Goal: Task Accomplishment & Management: Use online tool/utility

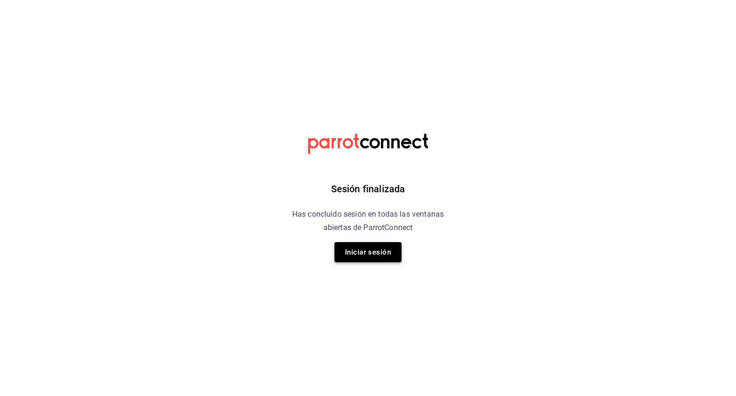
click at [384, 250] on button "Iniciar sesión" at bounding box center [368, 252] width 67 height 20
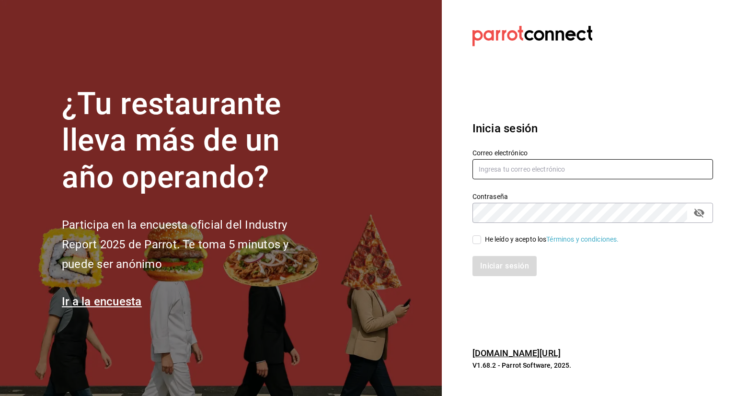
type input "[EMAIL_ADDRESS][DOMAIN_NAME]"
click at [475, 240] on input "He leído y acepto los Términos y condiciones." at bounding box center [477, 239] width 9 height 9
checkbox input "true"
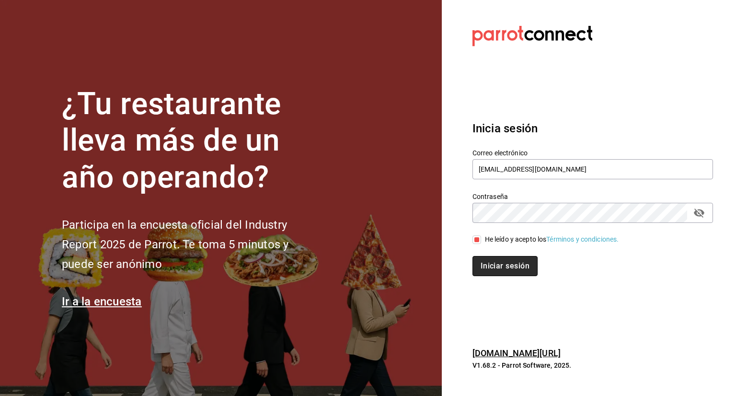
click at [520, 269] on button "Iniciar sesión" at bounding box center [505, 266] width 65 height 20
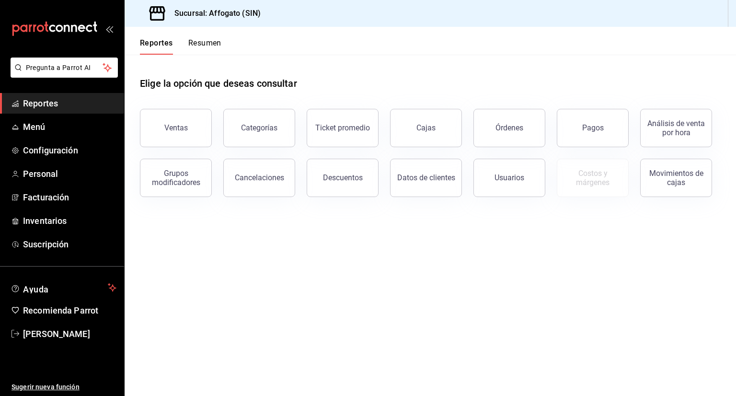
click at [209, 42] on button "Resumen" at bounding box center [204, 46] width 33 height 16
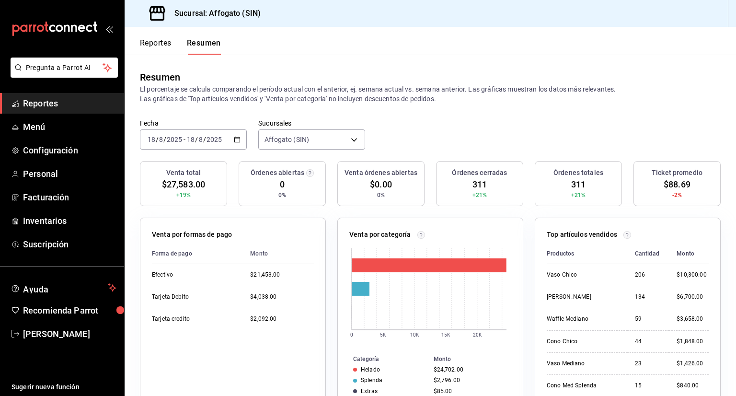
click at [235, 138] on icon "button" at bounding box center [237, 139] width 7 height 7
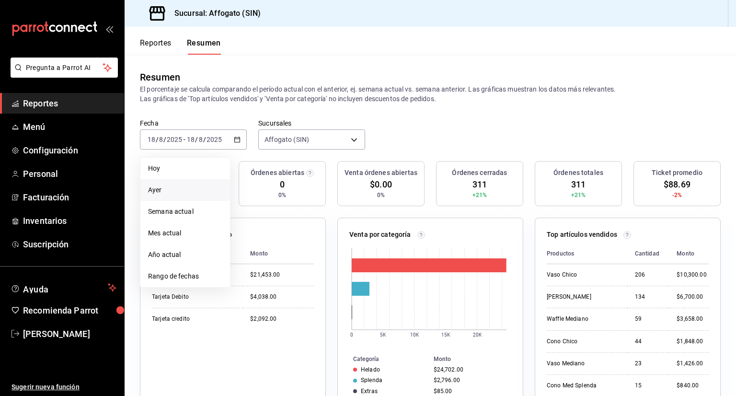
click at [163, 186] on span "Ayer" at bounding box center [185, 190] width 74 height 10
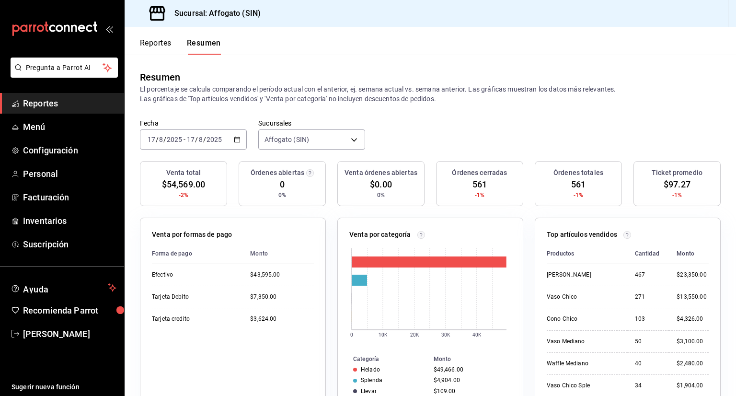
click at [235, 140] on icon "button" at bounding box center [237, 139] width 7 height 7
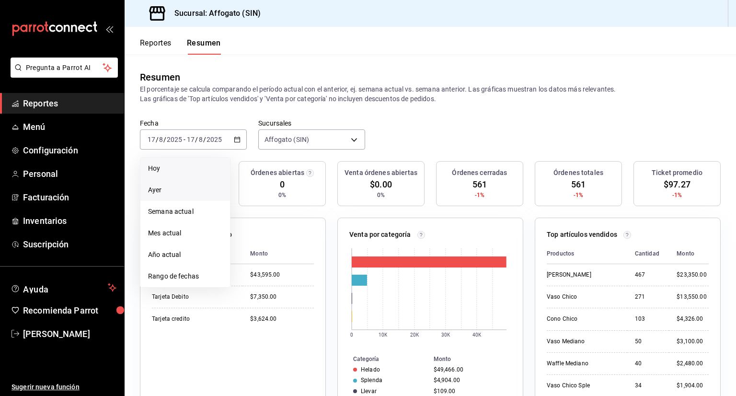
click at [176, 168] on span "Hoy" at bounding box center [185, 169] width 74 height 10
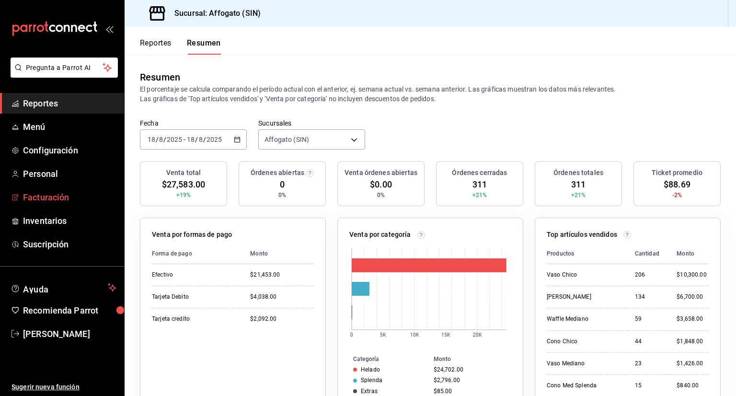
click at [61, 195] on span "Facturación" at bounding box center [70, 197] width 94 height 13
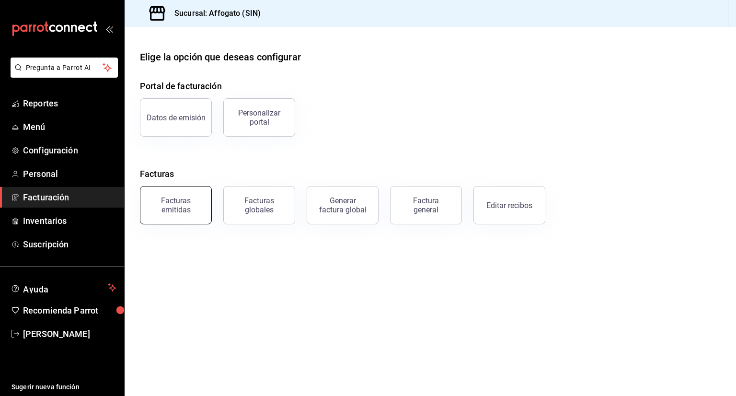
click at [179, 200] on div "Facturas emitidas" at bounding box center [175, 205] width 59 height 18
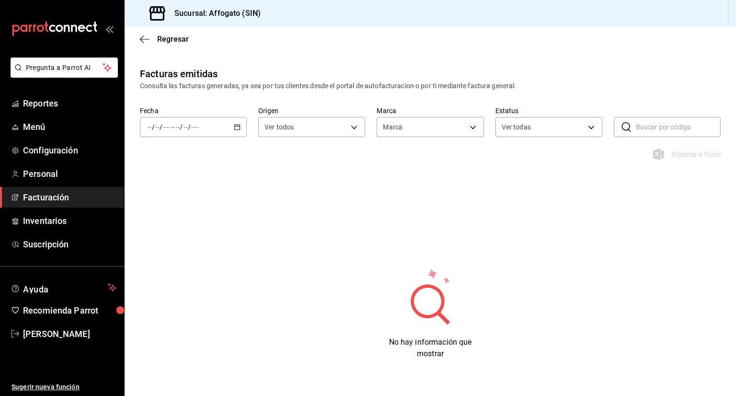
type input "bbc168be-d95f-4a83-8cf4-7438ee6b39ac"
click at [236, 124] on icon "button" at bounding box center [237, 127] width 7 height 7
click at [169, 220] on span "Mes actual" at bounding box center [185, 221] width 74 height 10
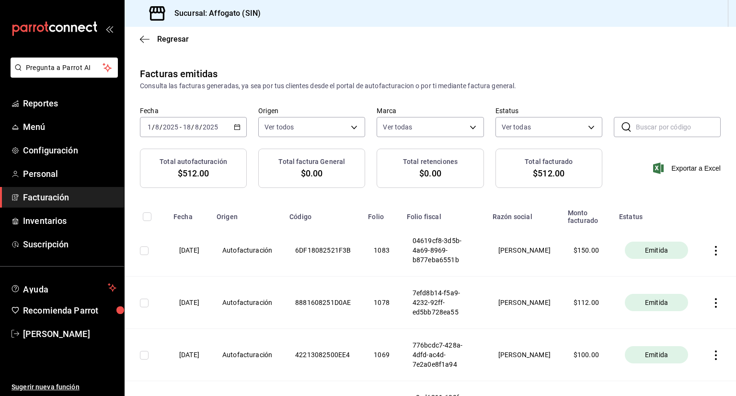
click at [712, 249] on icon "button" at bounding box center [717, 251] width 10 height 10
click at [670, 225] on div "Descargar PDF" at bounding box center [679, 228] width 46 height 8
click at [52, 105] on span "Reportes" at bounding box center [70, 103] width 94 height 13
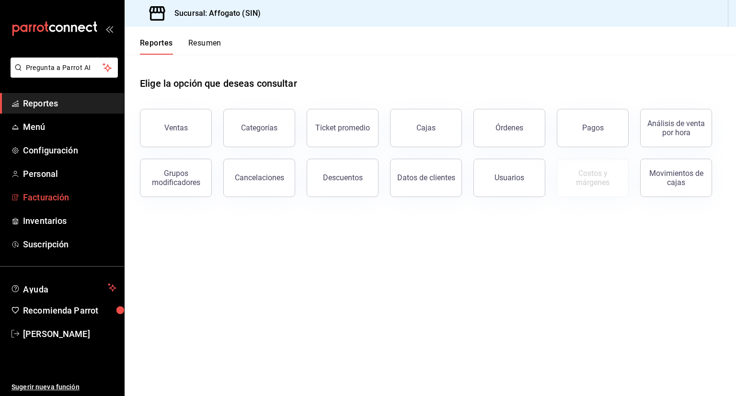
click at [53, 199] on span "Facturación" at bounding box center [70, 197] width 94 height 13
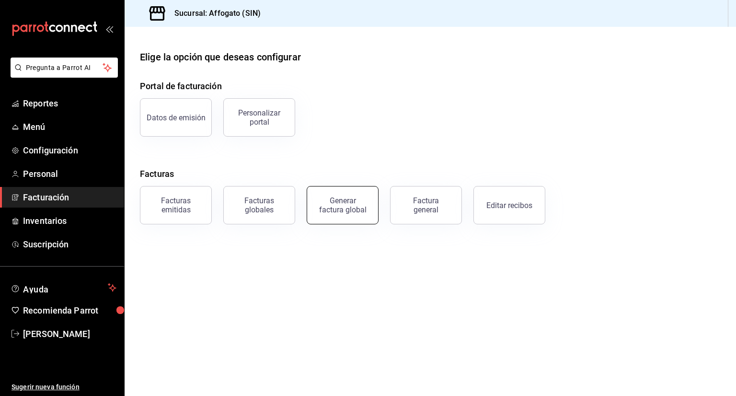
click at [341, 205] on div "Generar factura global" at bounding box center [343, 205] width 48 height 18
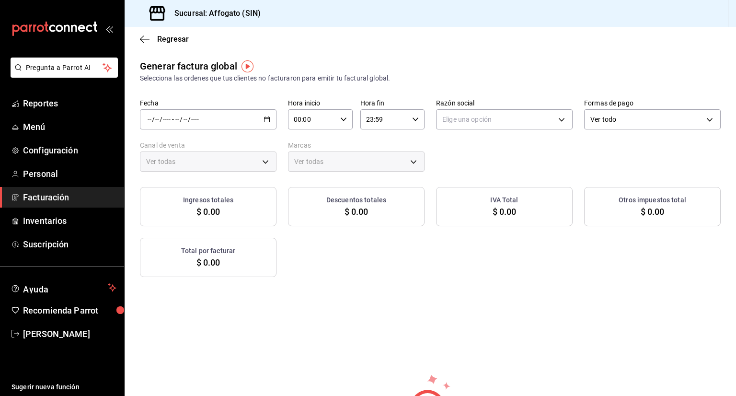
type input "PARROT,UBER_EATS,RAPPI,DIDI_FOOD,ONLINE"
click at [58, 105] on span "Reportes" at bounding box center [70, 103] width 94 height 13
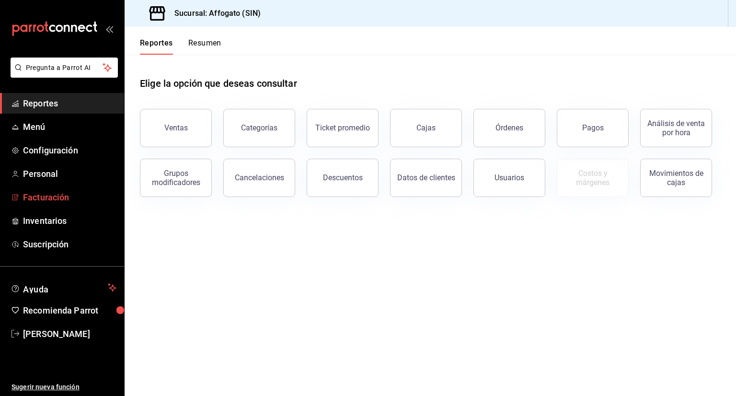
click at [60, 197] on span "Facturación" at bounding box center [70, 197] width 94 height 13
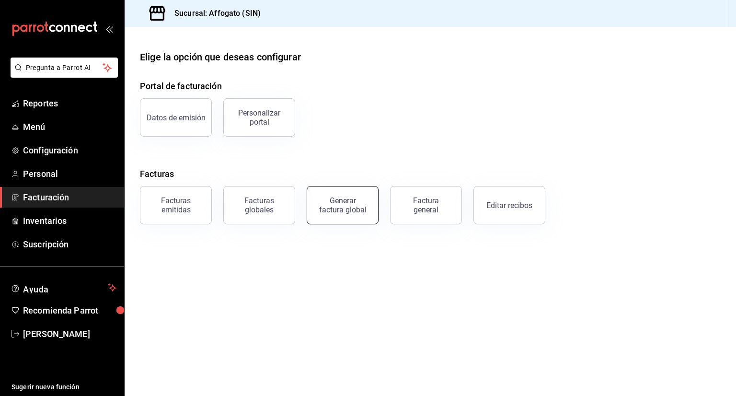
click at [337, 206] on div "Generar factura global" at bounding box center [343, 205] width 48 height 18
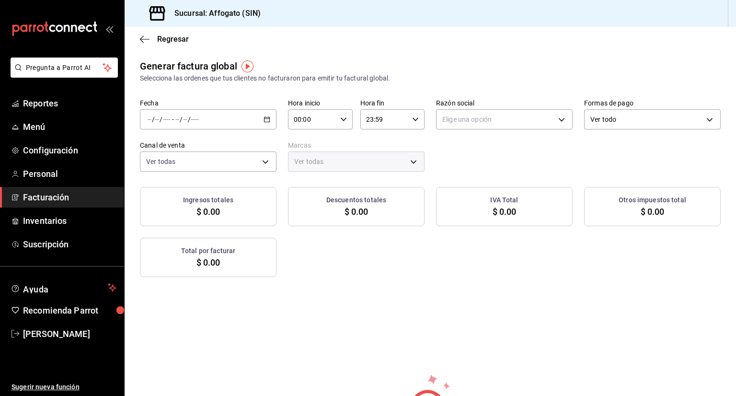
click at [267, 118] on icon "button" at bounding box center [267, 119] width 7 height 7
click at [185, 149] on span "Rango de fechas" at bounding box center [185, 148] width 74 height 10
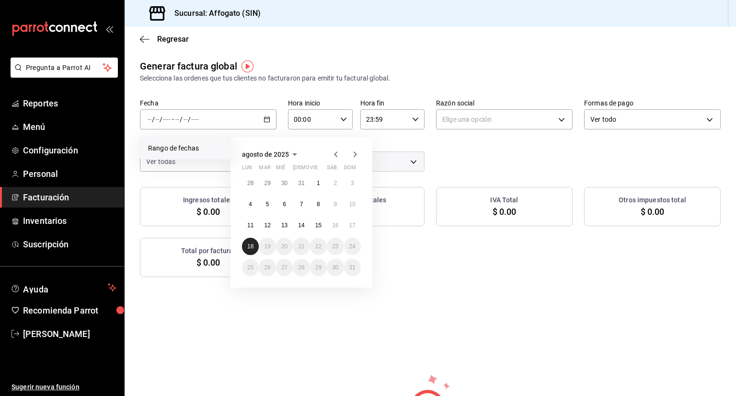
click at [248, 245] on abbr "18" at bounding box center [250, 246] width 6 height 7
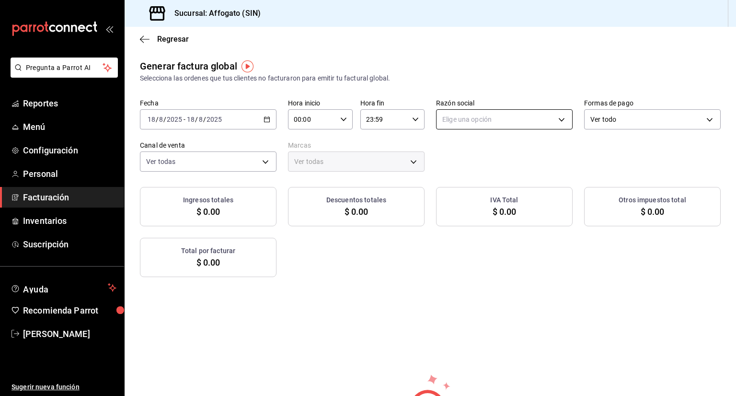
click at [558, 119] on body "Pregunta a Parrot AI Reportes Menú Configuración Personal Facturación Inventari…" at bounding box center [368, 198] width 736 height 396
click at [510, 169] on li "[PERSON_NAME]" at bounding box center [500, 168] width 134 height 18
type input "75c015e8-5138-4c17-886d-1abe1406d2d4"
type input "bbc168be-d95f-4a83-8cf4-7438ee6b39ac"
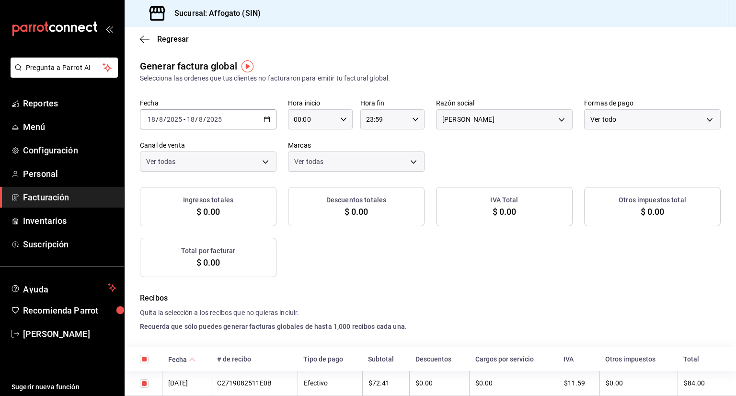
checkbox input "true"
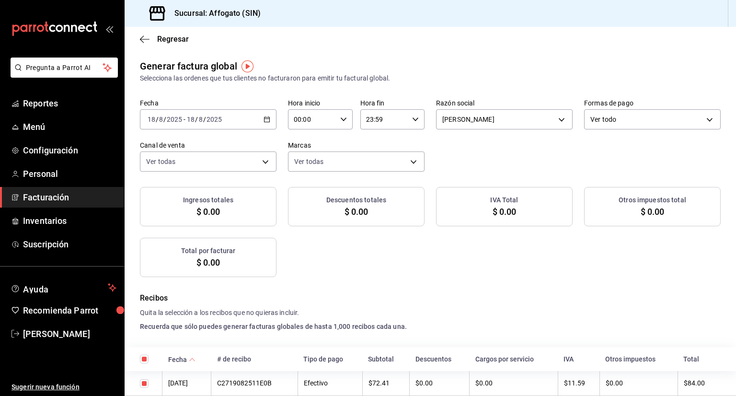
checkbox input "true"
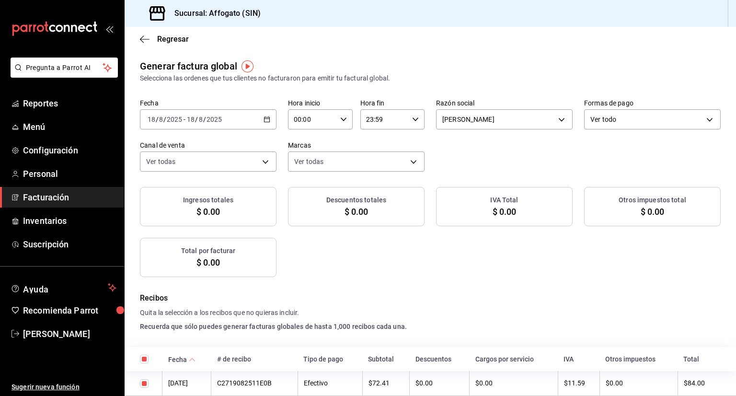
checkbox input "true"
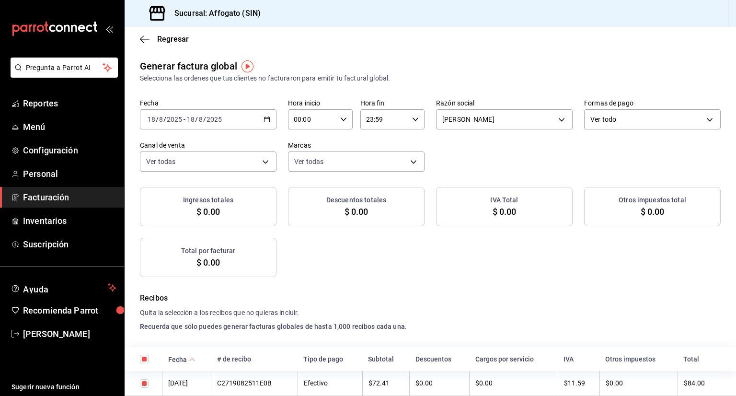
checkbox input "true"
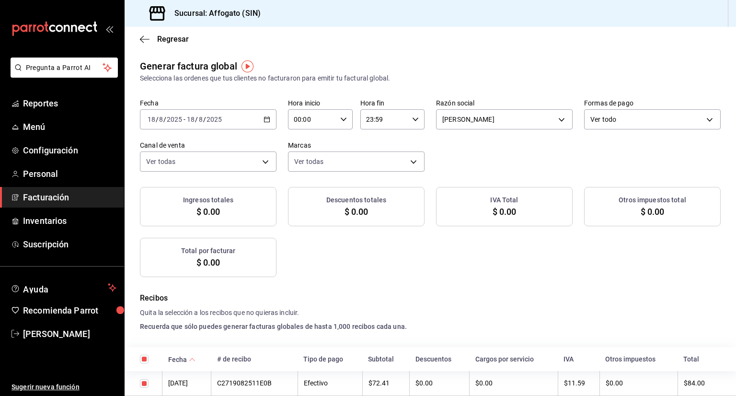
checkbox input "true"
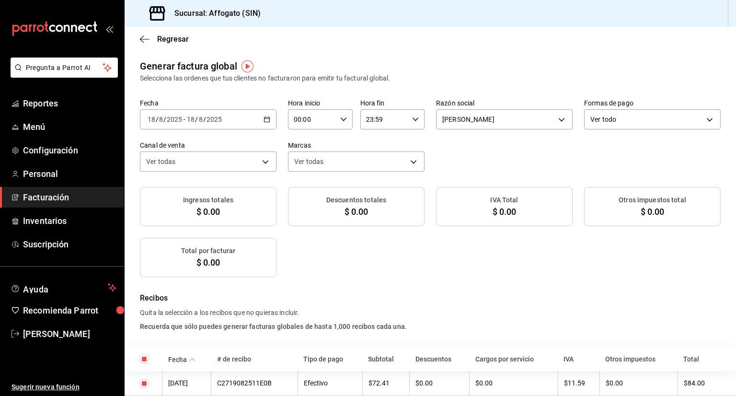
checkbox input "true"
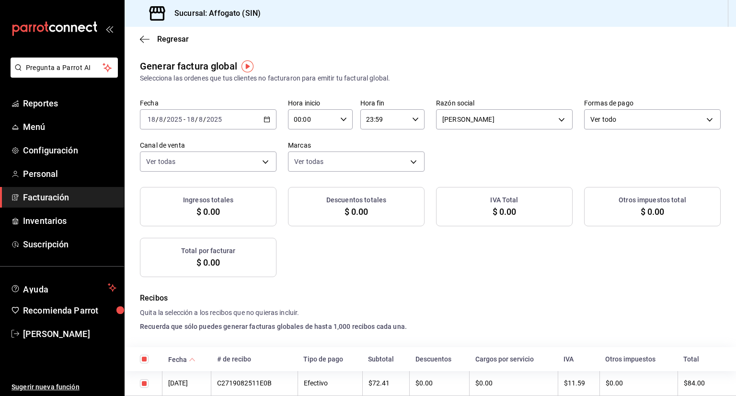
checkbox input "true"
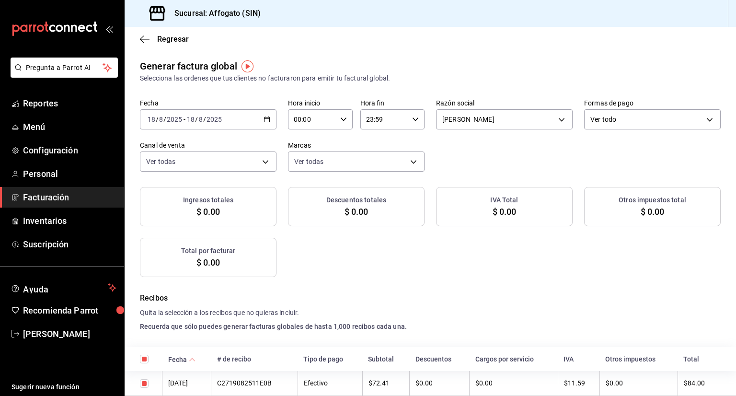
checkbox input "true"
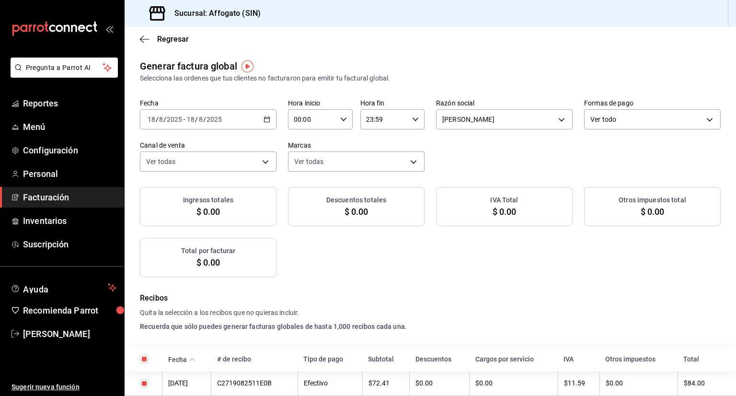
checkbox input "true"
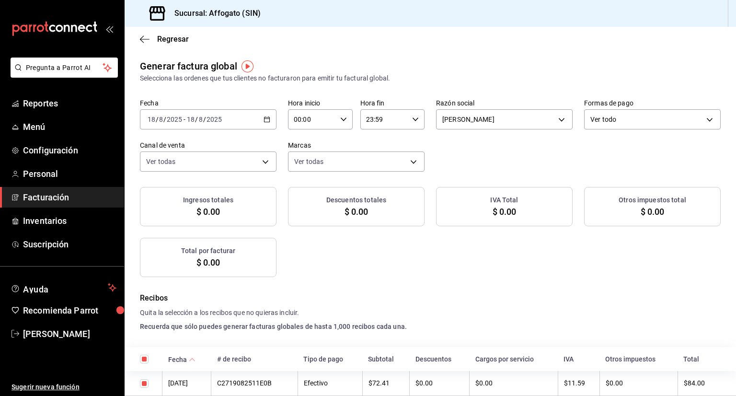
checkbox input "true"
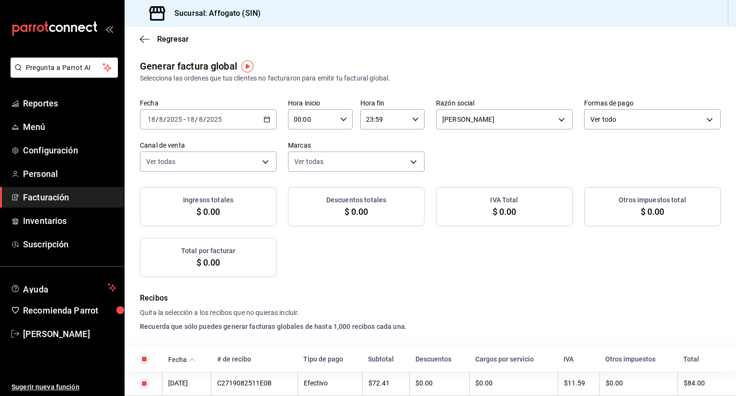
checkbox input "true"
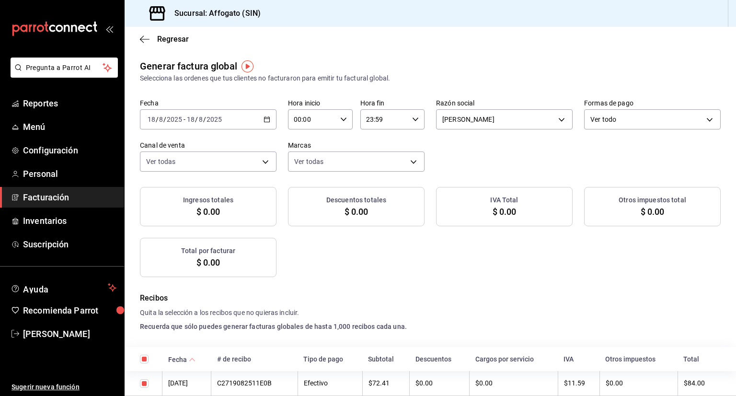
checkbox input "true"
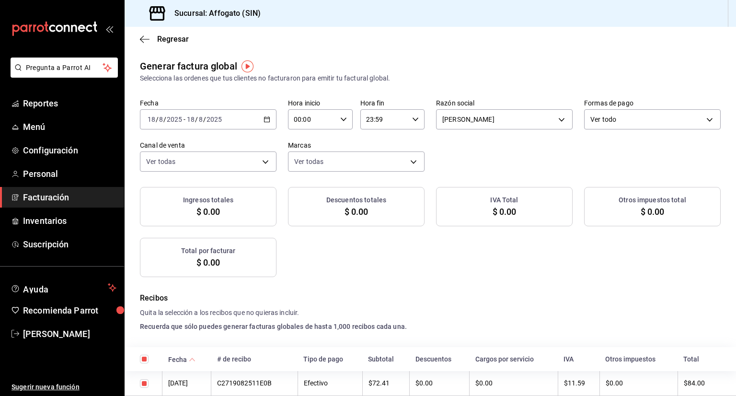
checkbox input "true"
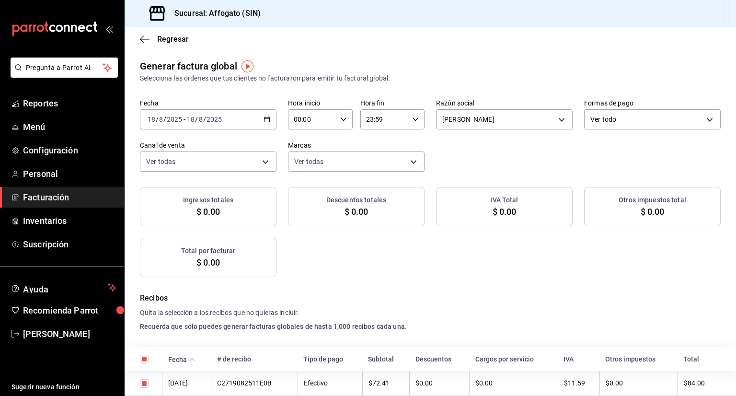
checkbox input "true"
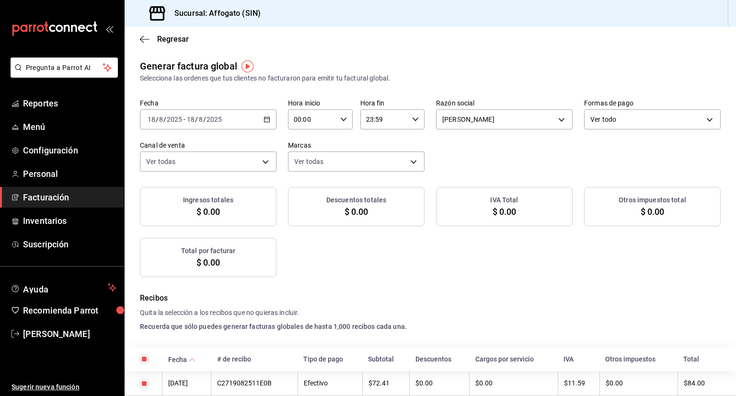
checkbox input "true"
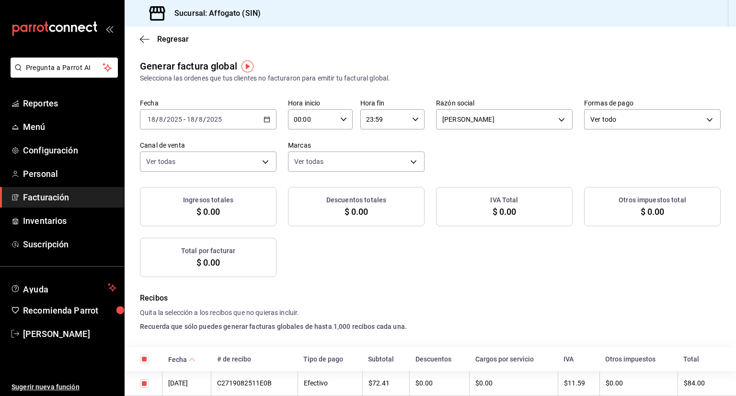
checkbox input "true"
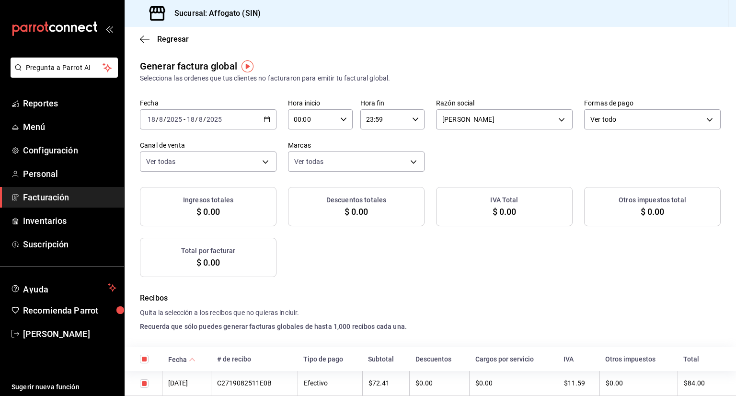
checkbox input "true"
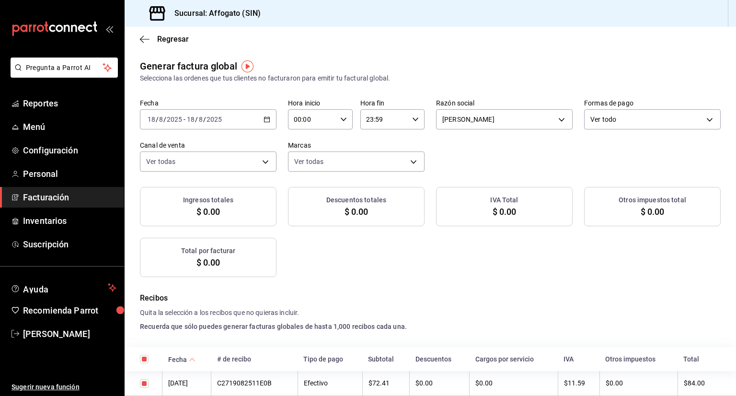
checkbox input "true"
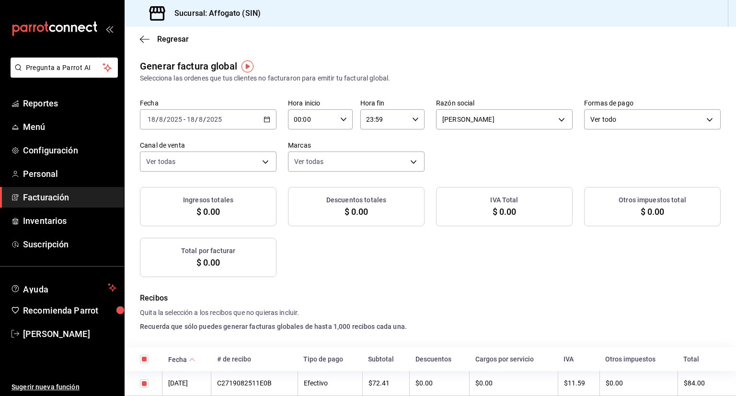
checkbox input "true"
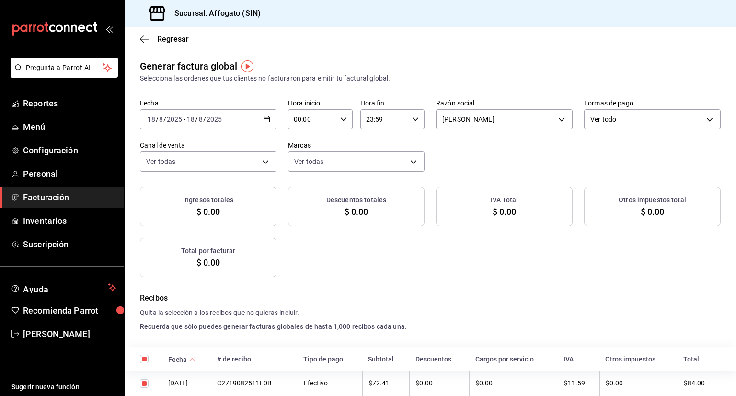
checkbox input "true"
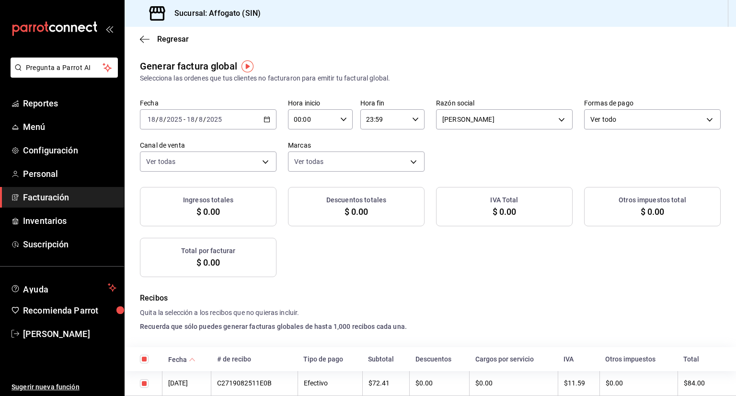
checkbox input "true"
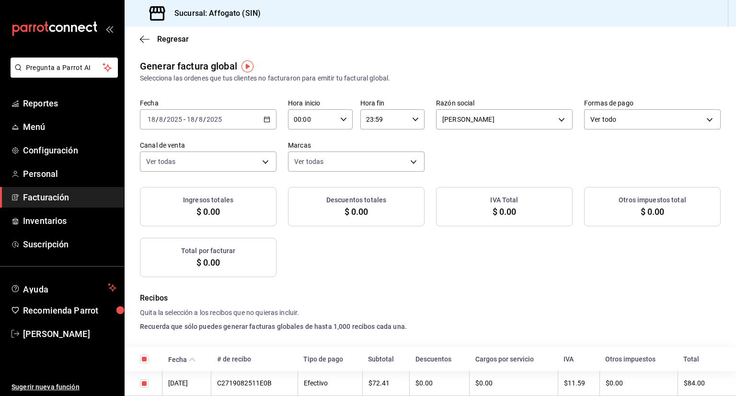
checkbox input "true"
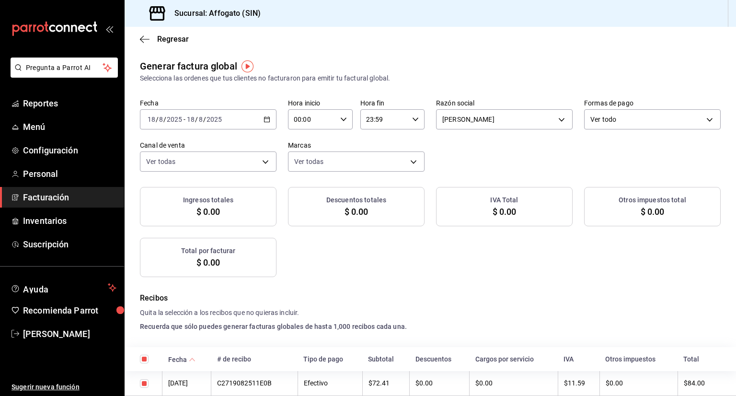
checkbox input "true"
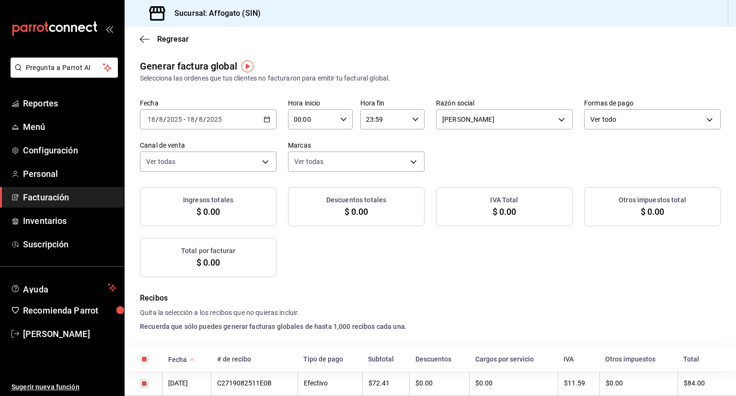
checkbox input "true"
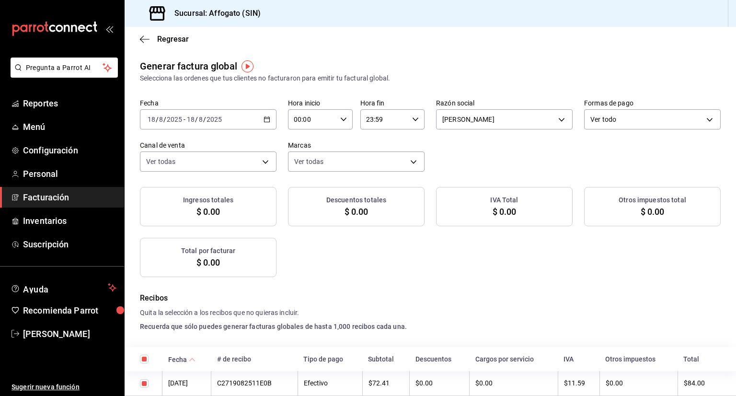
checkbox input "true"
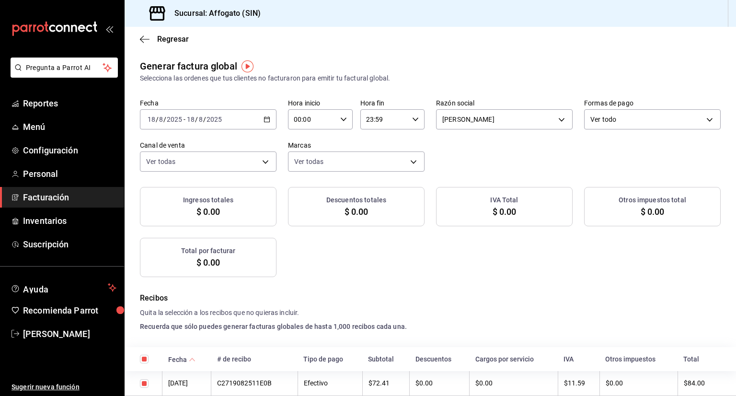
checkbox input "true"
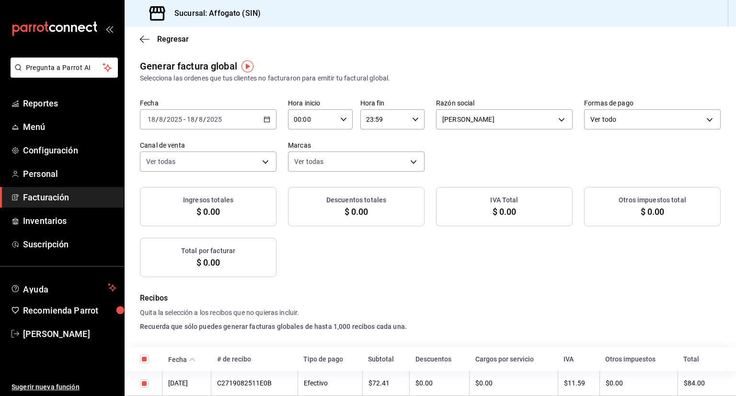
checkbox input "true"
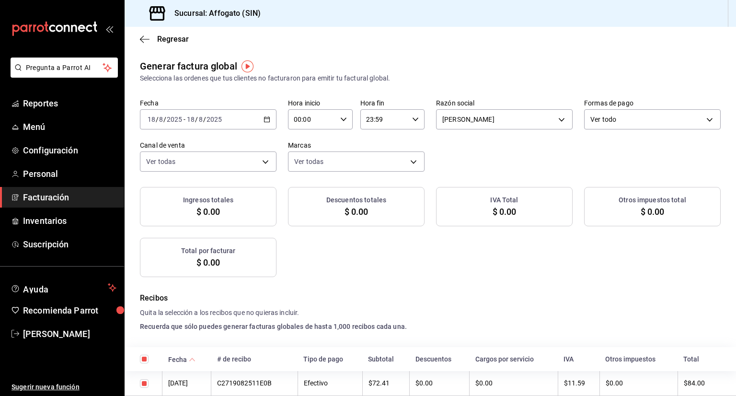
checkbox input "true"
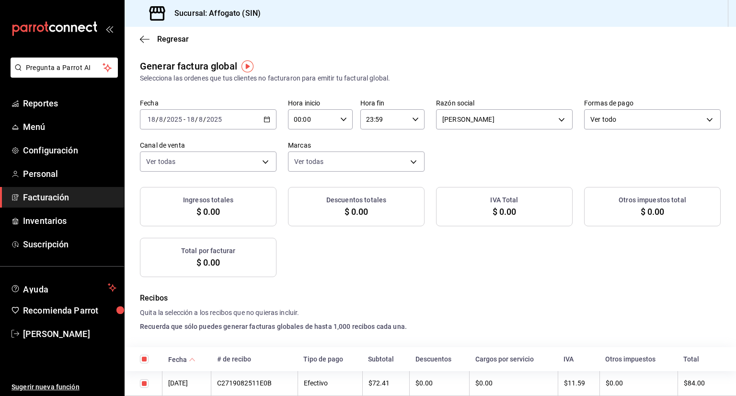
checkbox input "true"
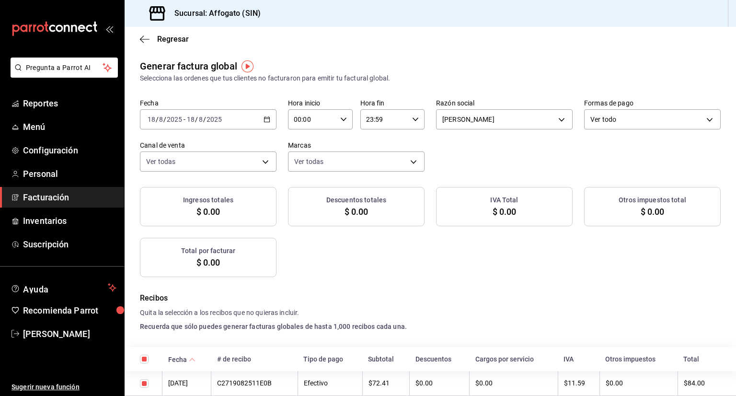
checkbox input "true"
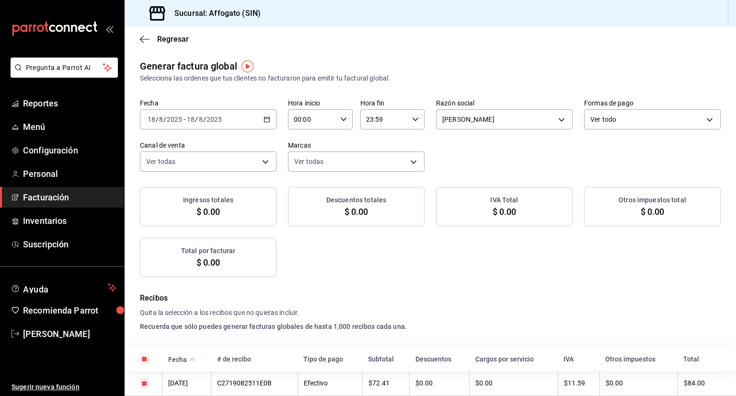
checkbox input "true"
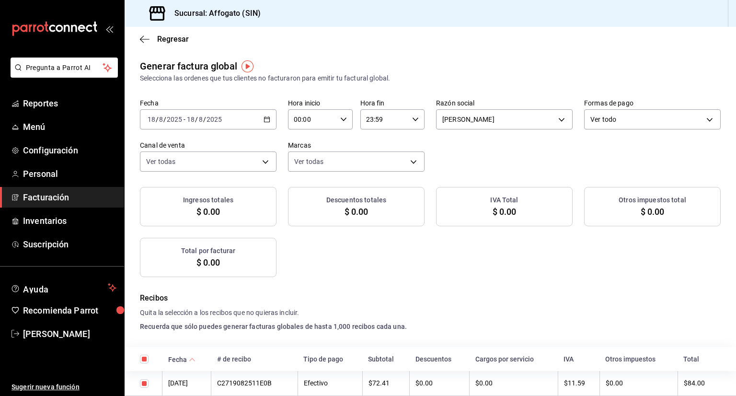
checkbox input "true"
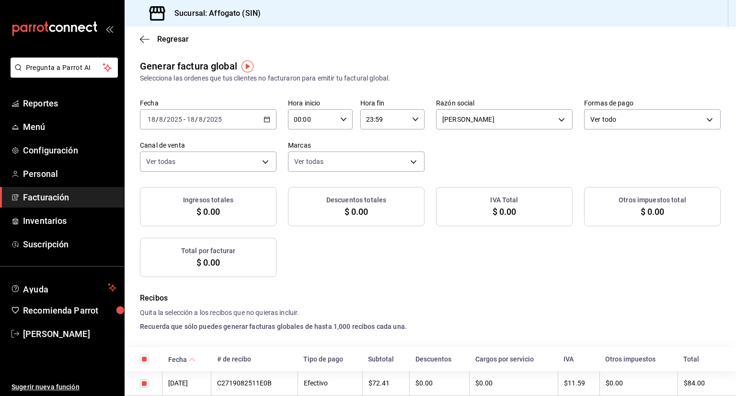
checkbox input "true"
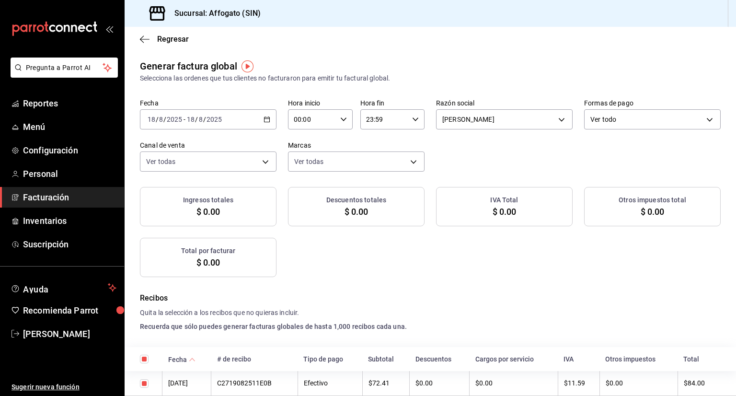
checkbox input "true"
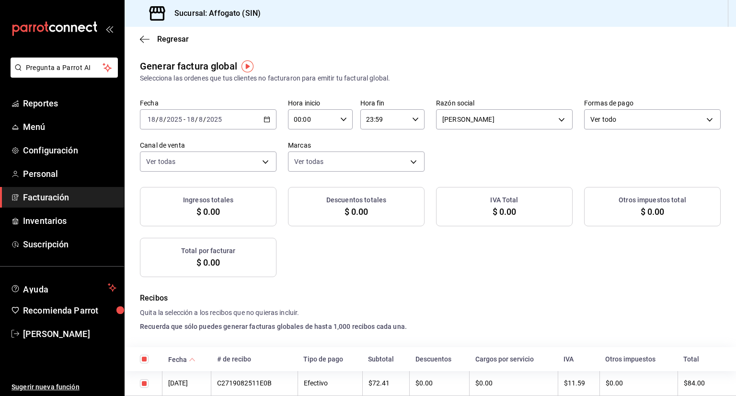
checkbox input "true"
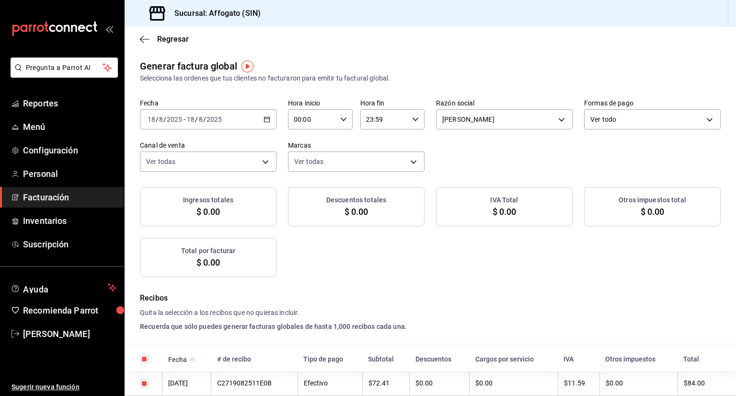
checkbox input "true"
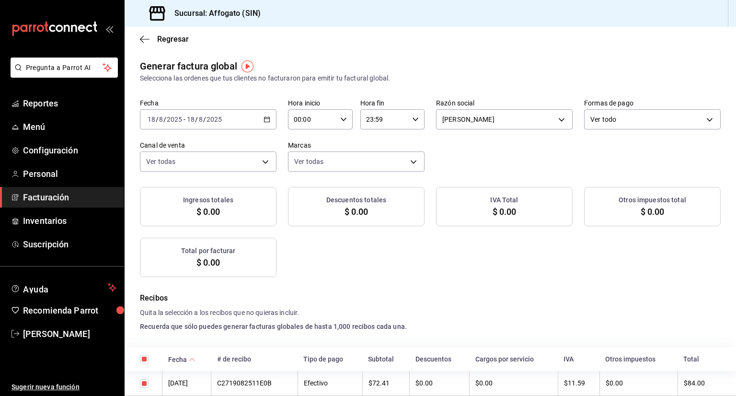
checkbox input "true"
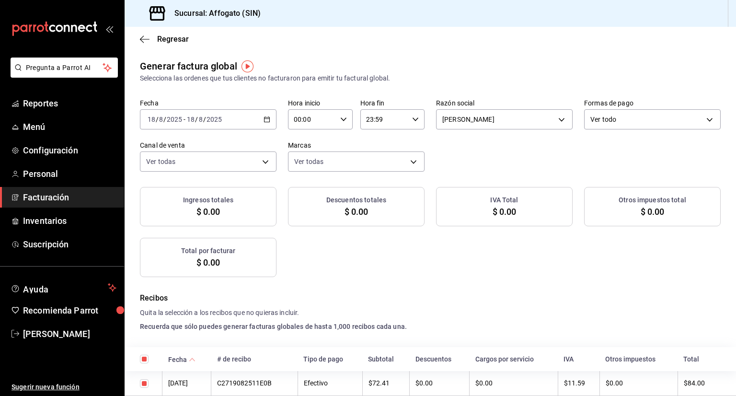
checkbox input "true"
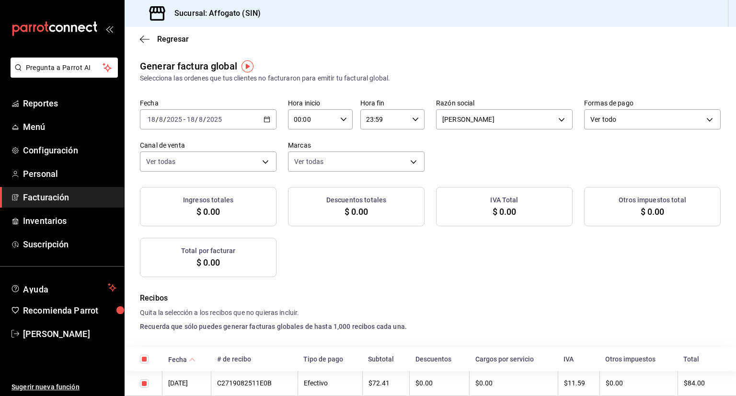
checkbox input "true"
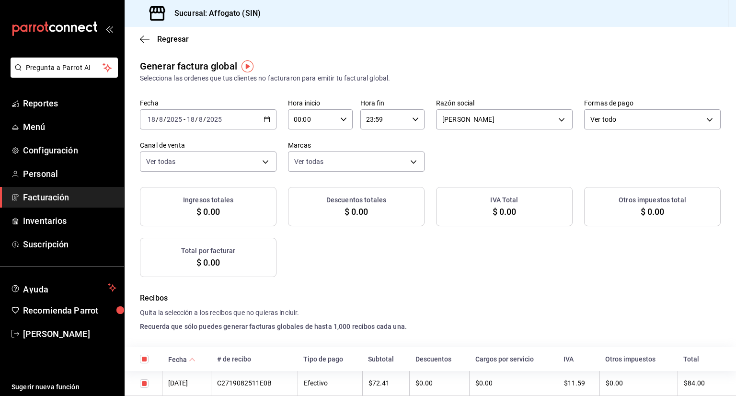
checkbox input "true"
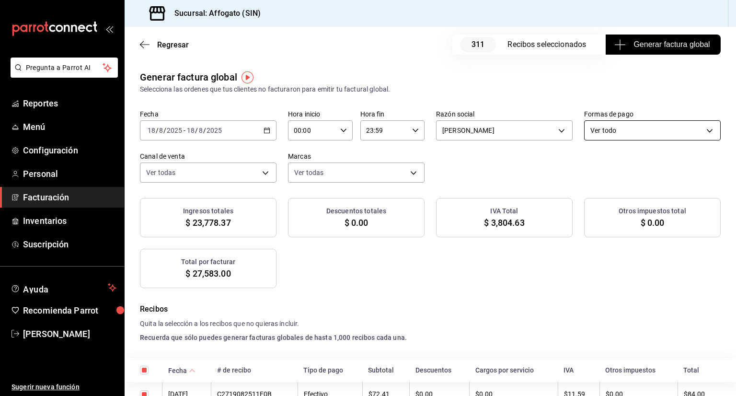
click at [672, 129] on body "Pregunta a Parrot AI Reportes Menú Configuración Personal Facturación Inventari…" at bounding box center [368, 198] width 736 height 396
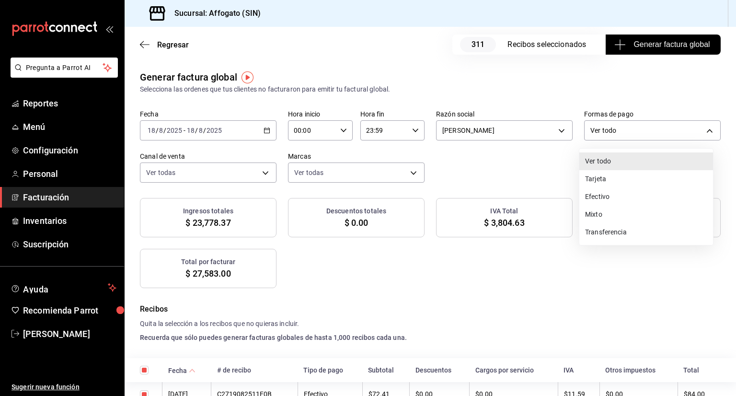
click at [612, 179] on li "Tarjeta" at bounding box center [647, 179] width 134 height 18
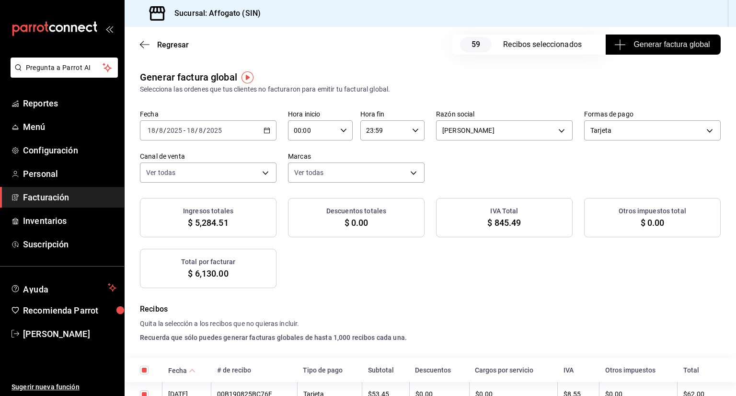
click at [265, 130] on icon "button" at bounding box center [267, 130] width 7 height 7
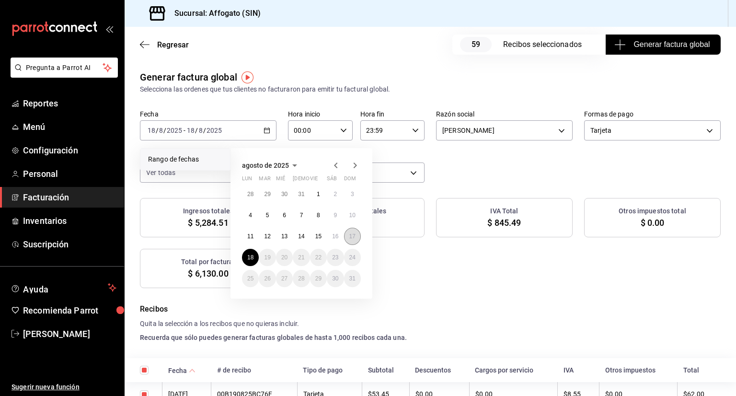
click at [350, 239] on abbr "17" at bounding box center [353, 236] width 6 height 7
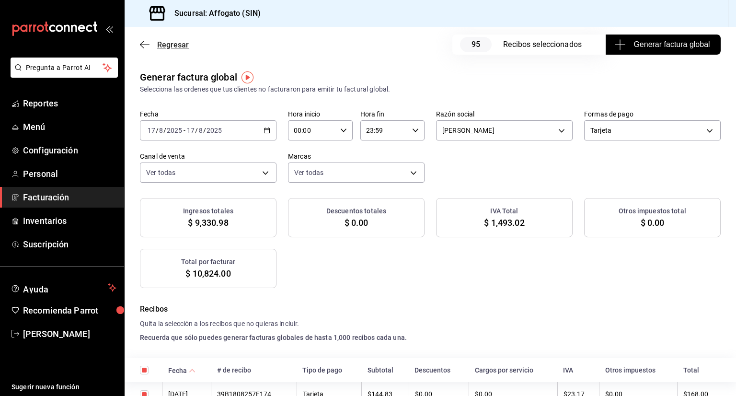
click at [144, 45] on icon "button" at bounding box center [145, 44] width 10 height 9
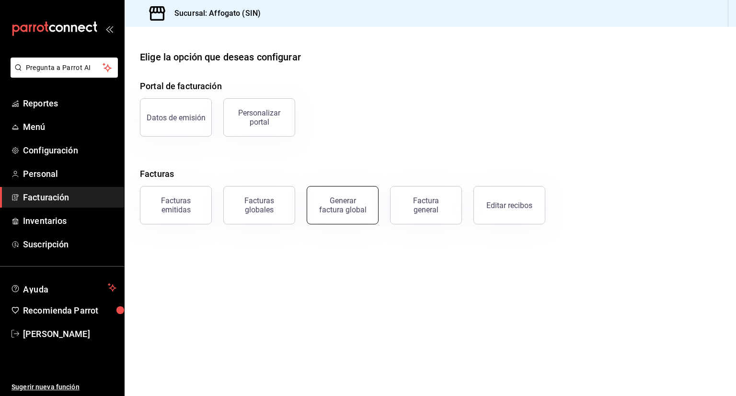
click at [347, 208] on div "Generar factura global" at bounding box center [343, 205] width 48 height 18
